Goal: Information Seeking & Learning: Learn about a topic

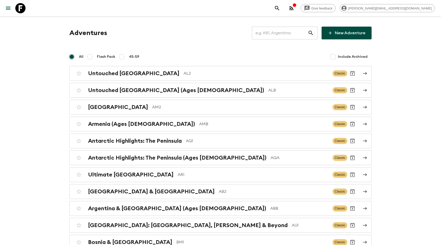
click at [283, 12] on button "search adventures" at bounding box center [277, 8] width 10 height 10
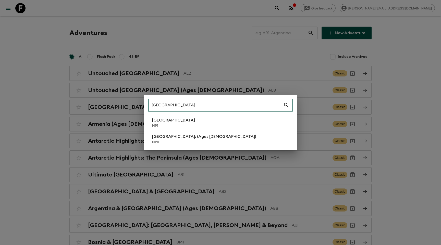
type input "[GEOGRAPHIC_DATA]"
click at [201, 128] on li "Nepal NP1" at bounding box center [220, 122] width 145 height 14
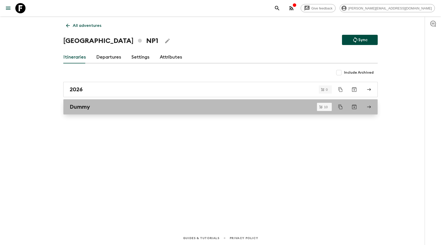
click at [86, 106] on h2 "Dummy" at bounding box center [80, 106] width 20 height 7
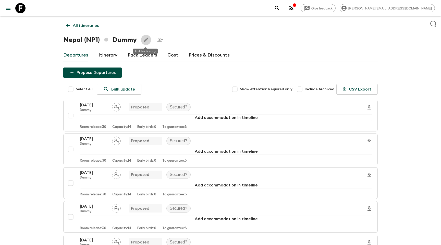
click at [148, 41] on icon "Edit this itinerary" at bounding box center [146, 40] width 6 height 6
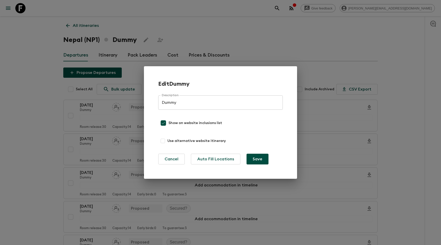
click at [23, 71] on div "Edit Dummy Description Dummy Description Show on website inclusions list Use al…" at bounding box center [220, 122] width 441 height 245
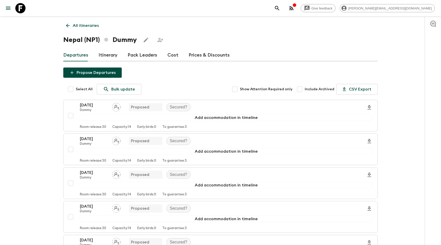
click at [82, 28] on p "All itineraries" at bounding box center [86, 25] width 26 height 6
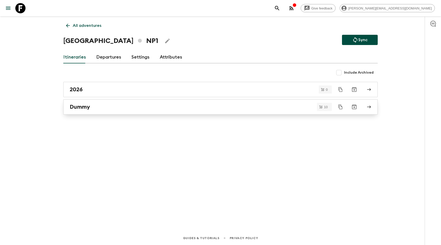
click at [100, 109] on div "Dummy" at bounding box center [216, 106] width 292 height 7
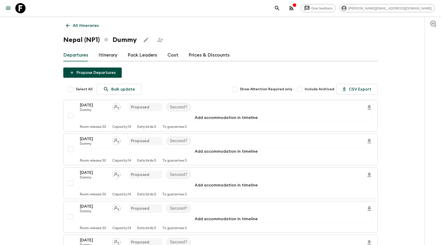
click at [147, 39] on icon "Edit this itinerary" at bounding box center [146, 40] width 6 height 6
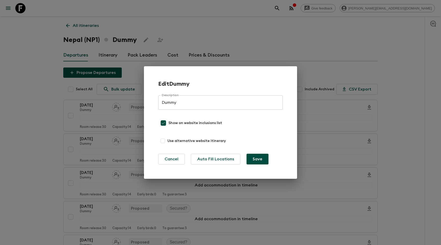
click at [39, 79] on div "Edit Dummy Description Dummy Description Show on website inclusions list Use al…" at bounding box center [220, 122] width 441 height 245
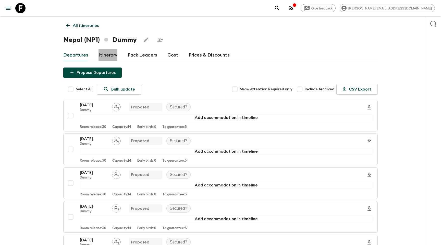
click at [113, 56] on link "Itinerary" at bounding box center [108, 55] width 19 height 12
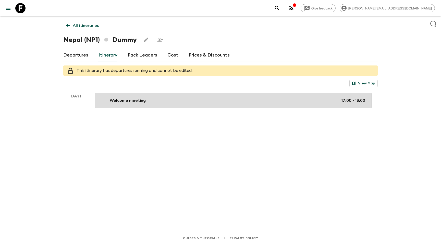
click at [172, 102] on div "Welcome meeting 17:00 - 18:00" at bounding box center [232, 100] width 266 height 6
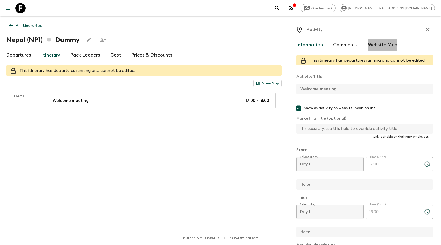
click at [381, 48] on button "Website Map" at bounding box center [383, 45] width 30 height 12
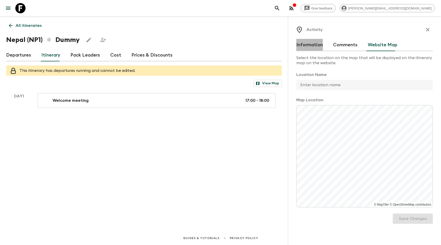
click at [305, 43] on button "Information" at bounding box center [310, 45] width 27 height 12
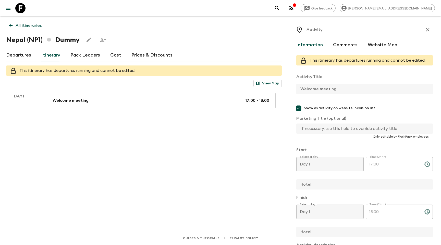
click at [389, 45] on button "Website Map" at bounding box center [383, 45] width 30 height 12
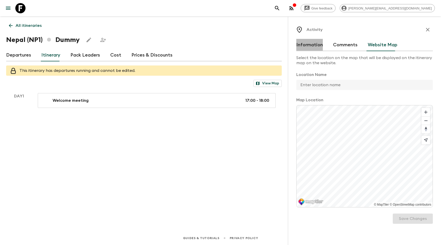
click at [310, 44] on button "Information" at bounding box center [310, 45] width 27 height 12
